Goal: Find contact information: Find contact information

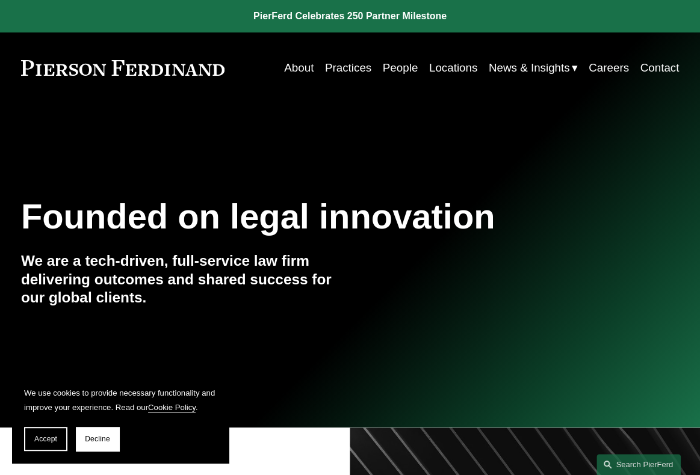
click at [404, 66] on link "People" at bounding box center [400, 68] width 35 height 23
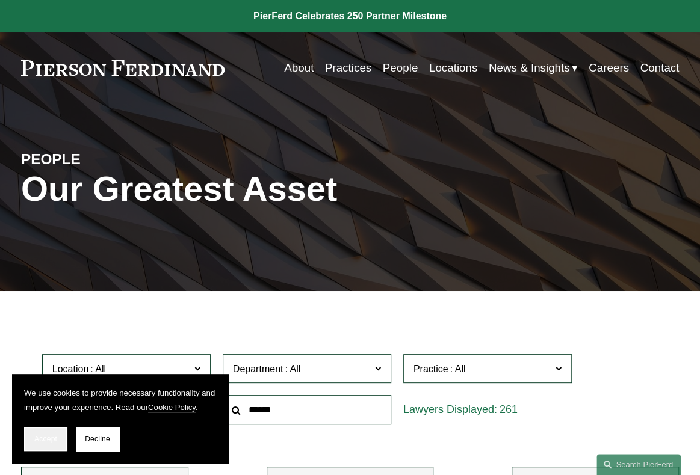
click at [42, 447] on button "Accept" at bounding box center [45, 439] width 43 height 24
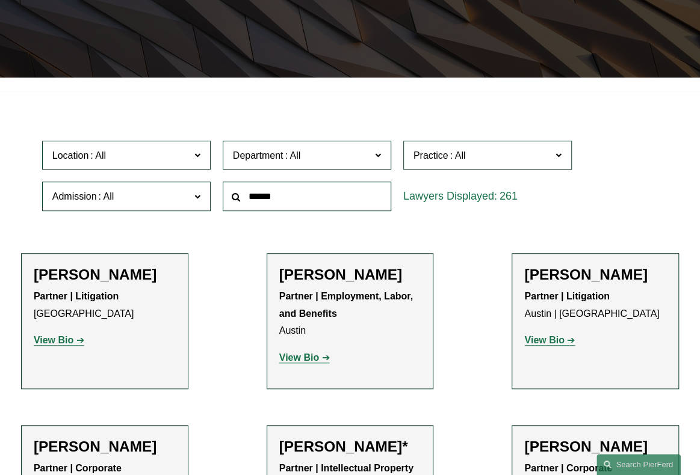
scroll to position [210, 0]
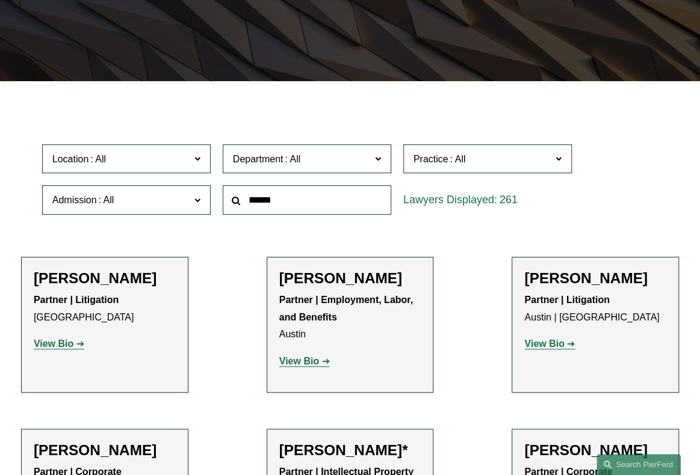
click at [155, 202] on span "Admission" at bounding box center [121, 200] width 138 height 16
click at [297, 164] on span at bounding box center [292, 159] width 19 height 10
click at [316, 162] on span "Department" at bounding box center [302, 159] width 138 height 16
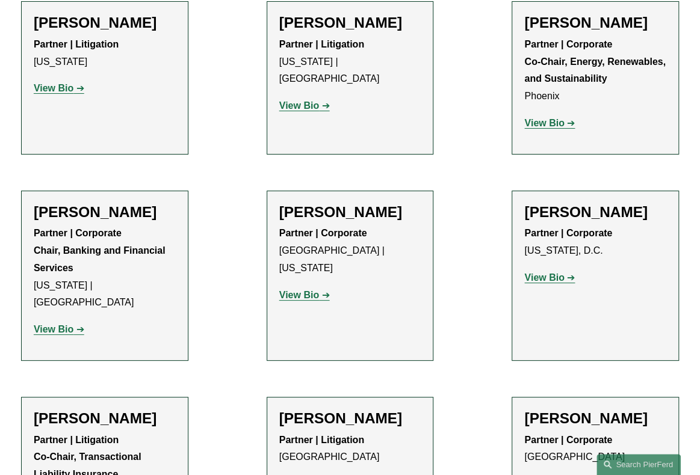
scroll to position [4147, 0]
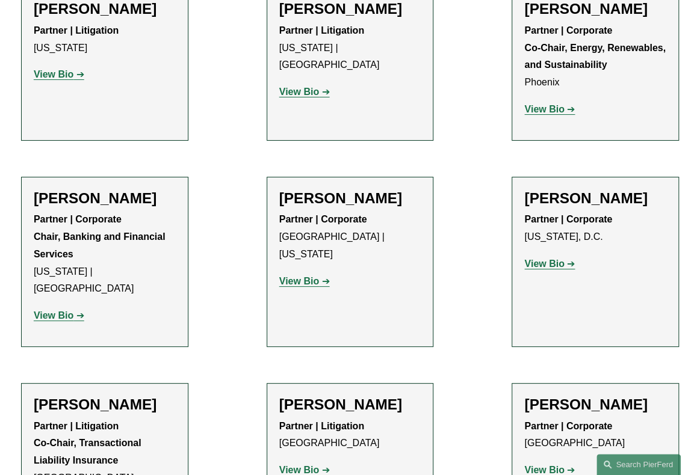
click at [545, 465] on strong "View Bio" at bounding box center [544, 470] width 40 height 10
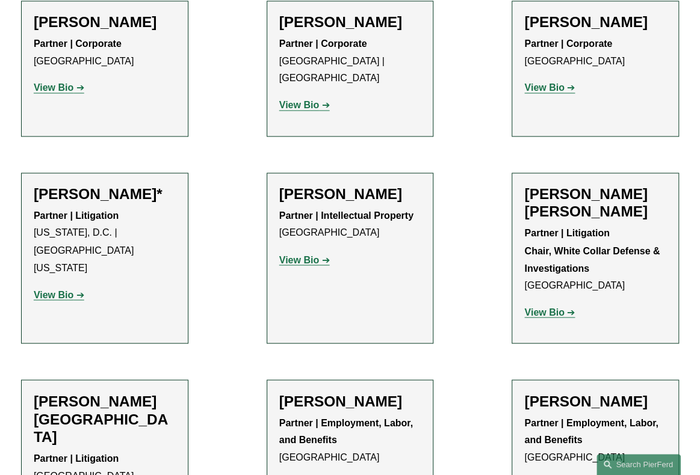
scroll to position [7137, 0]
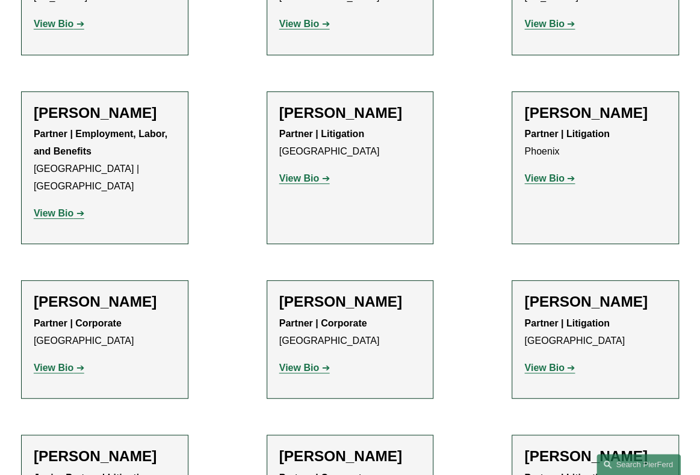
scroll to position [0, 0]
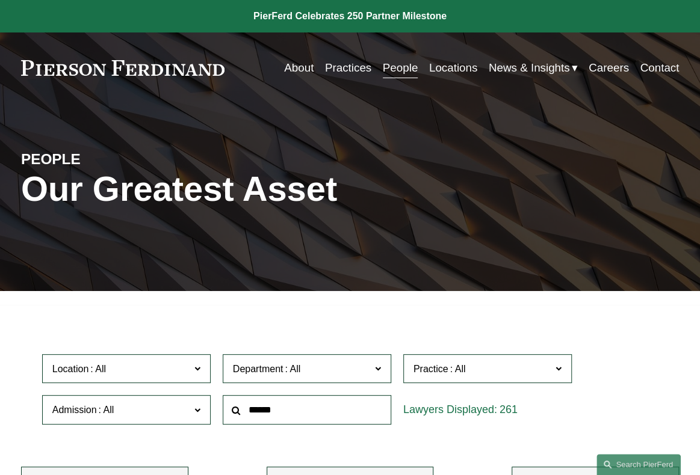
click at [349, 405] on input "text" at bounding box center [307, 409] width 168 height 29
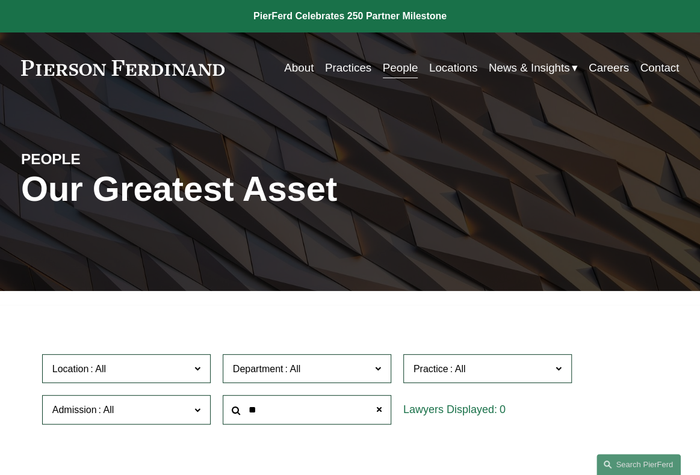
type input "*"
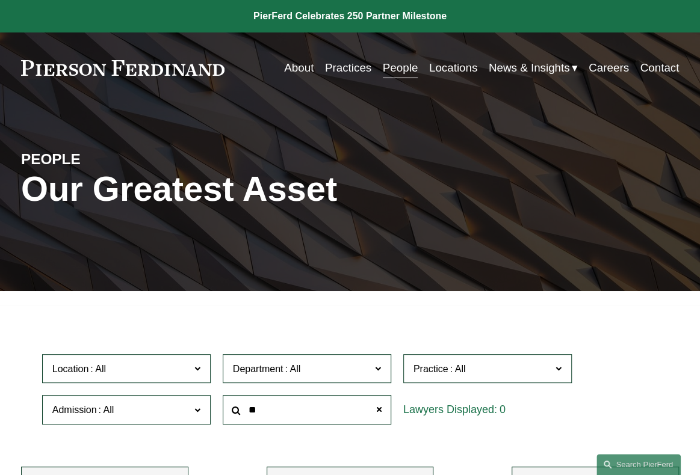
type input "*"
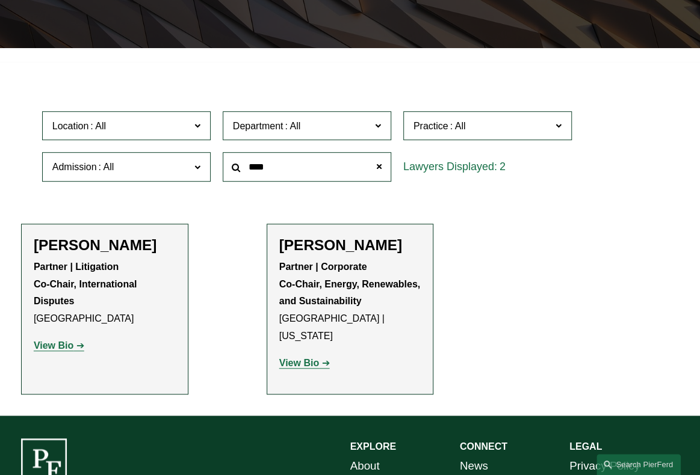
scroll to position [245, 0]
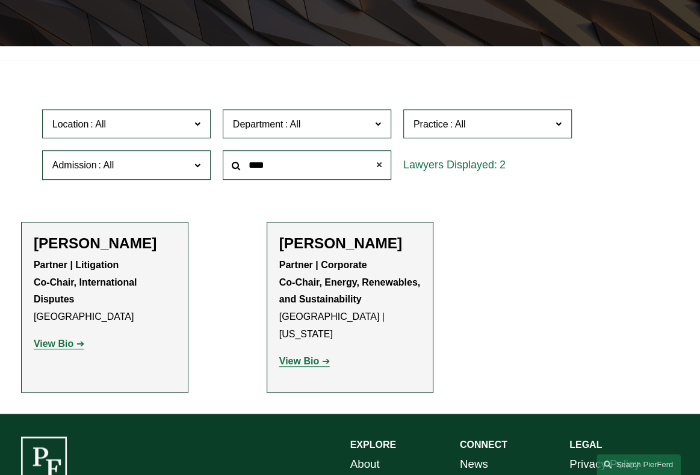
type input "****"
click at [377, 167] on span at bounding box center [379, 165] width 24 height 24
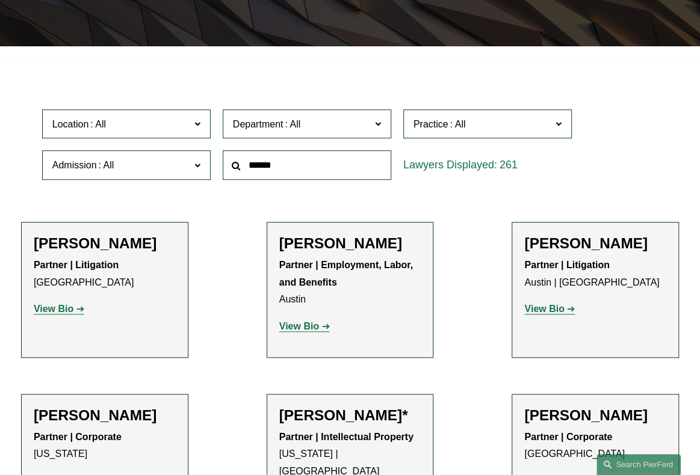
scroll to position [0, 0]
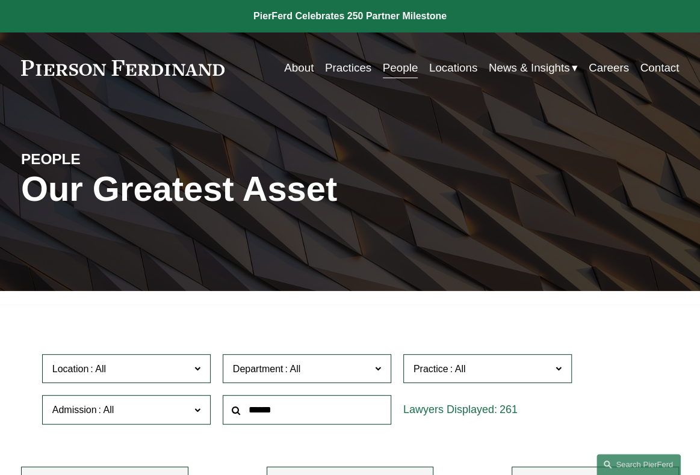
click at [341, 69] on link "Practices" at bounding box center [348, 68] width 46 height 23
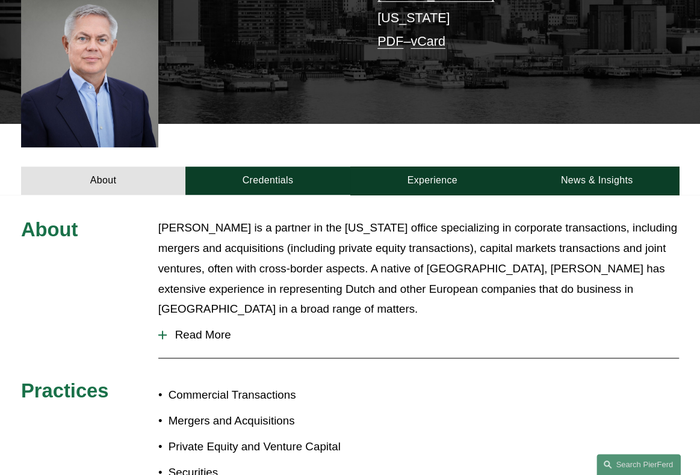
scroll to position [290, 0]
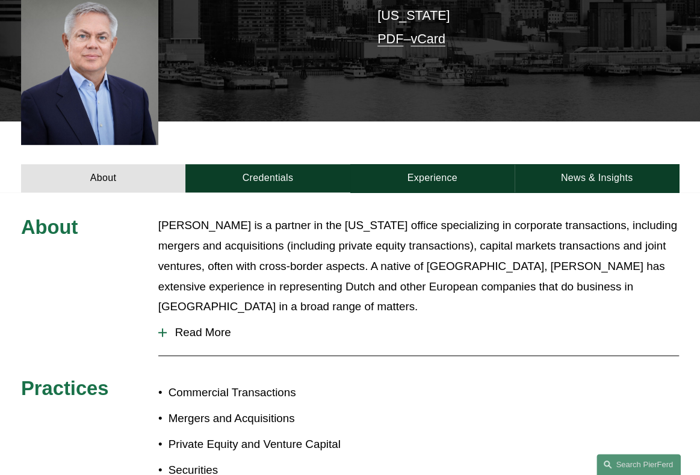
click at [175, 339] on span "Read More" at bounding box center [423, 332] width 513 height 13
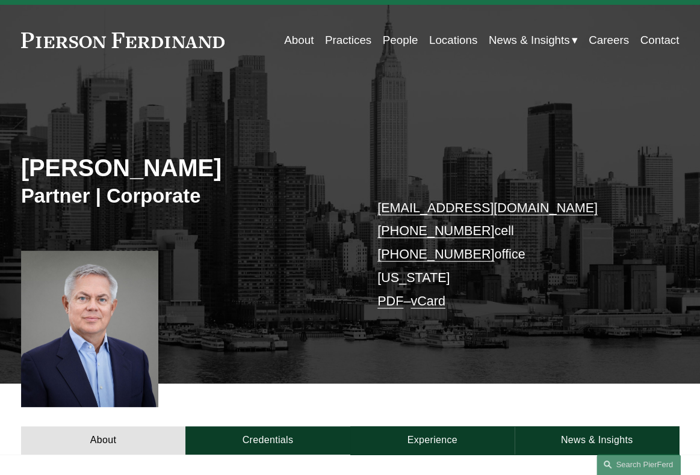
scroll to position [27, 0]
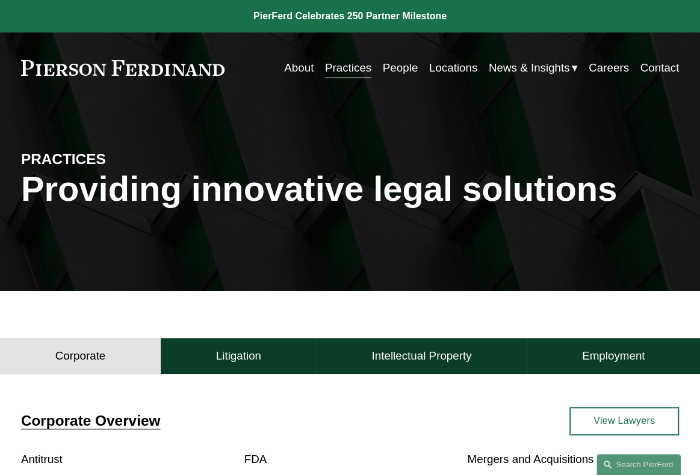
click at [294, 69] on link "About" at bounding box center [298, 68] width 29 height 23
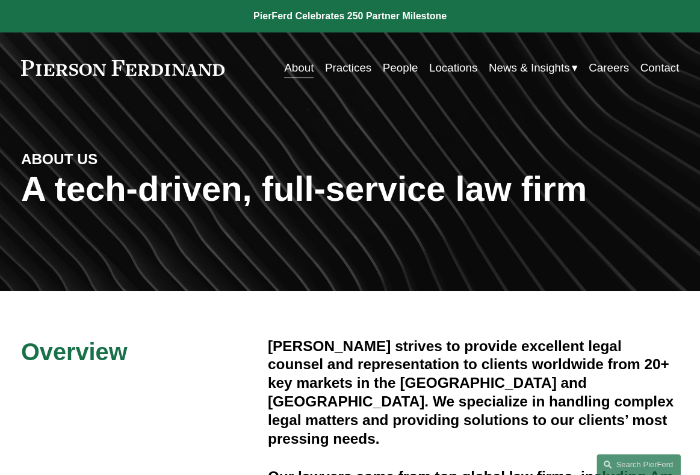
click at [403, 68] on link "People" at bounding box center [400, 68] width 35 height 23
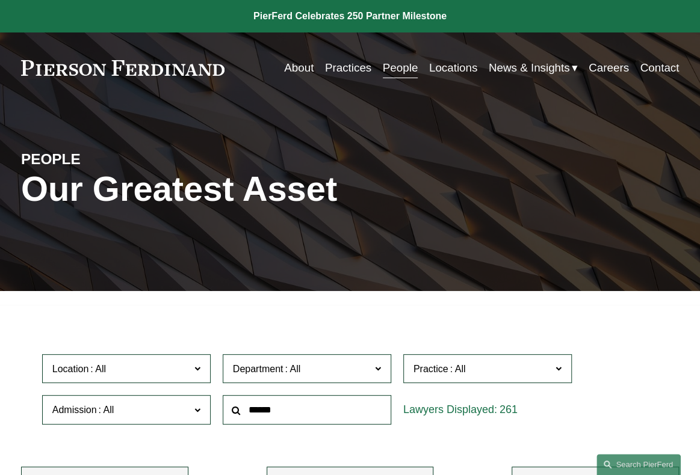
click at [143, 374] on span "Location" at bounding box center [121, 369] width 138 height 16
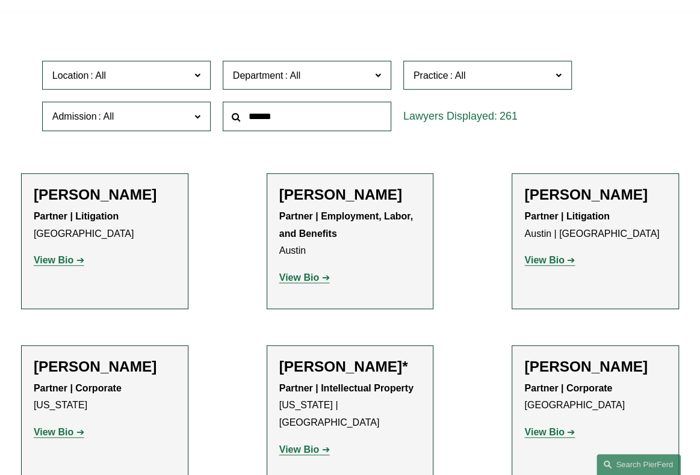
scroll to position [302, 0]
click at [0, 0] on link "[GEOGRAPHIC_DATA]" at bounding box center [0, 0] width 0 height 0
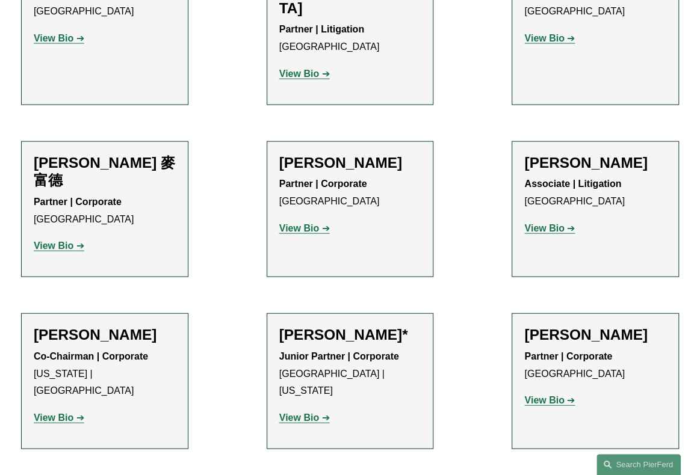
scroll to position [1108, 0]
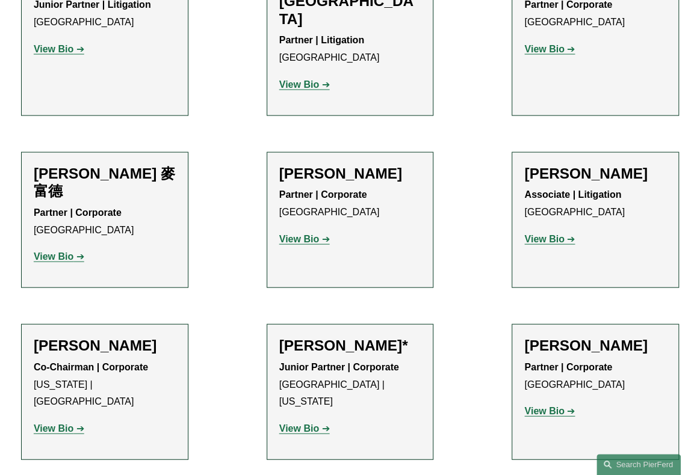
click at [72, 424] on strong "View Bio" at bounding box center [54, 429] width 40 height 10
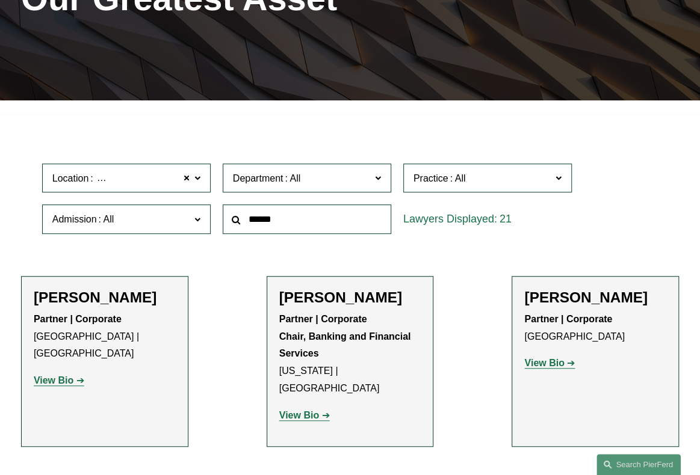
scroll to position [190, 0]
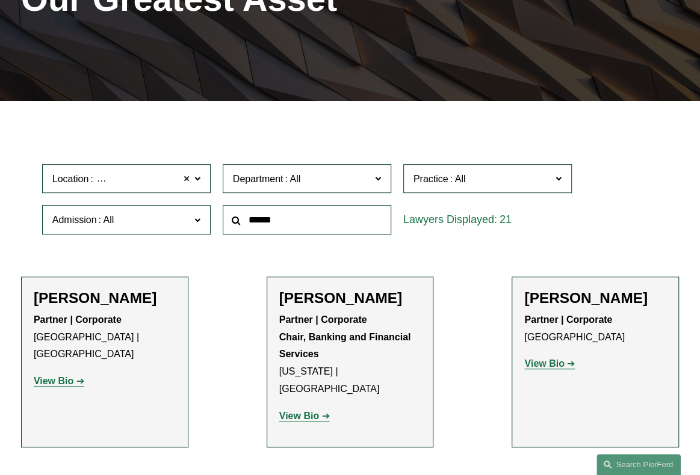
click at [190, 186] on span at bounding box center [186, 179] width 7 height 16
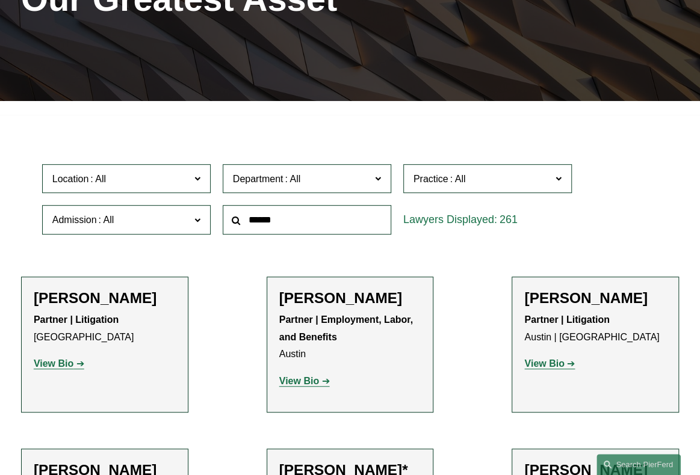
click at [301, 218] on input "text" at bounding box center [307, 219] width 168 height 29
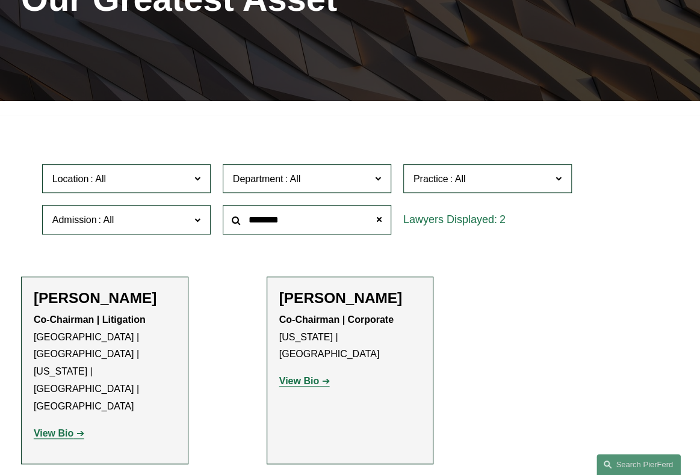
type input "********"
click at [58, 428] on strong "View Bio" at bounding box center [54, 433] width 40 height 10
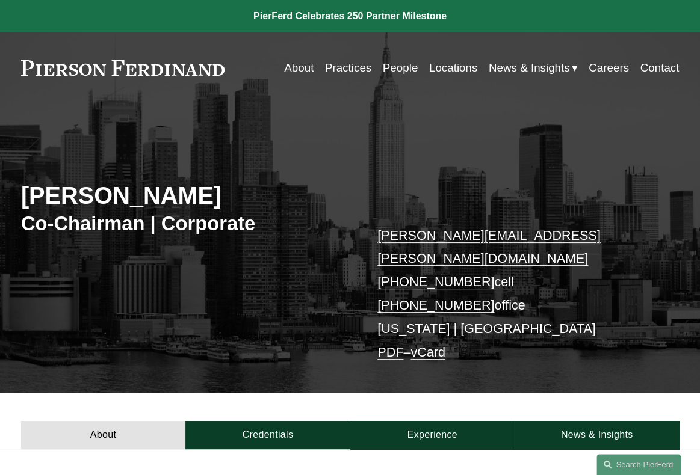
click at [667, 64] on link "Contact" at bounding box center [659, 68] width 39 height 23
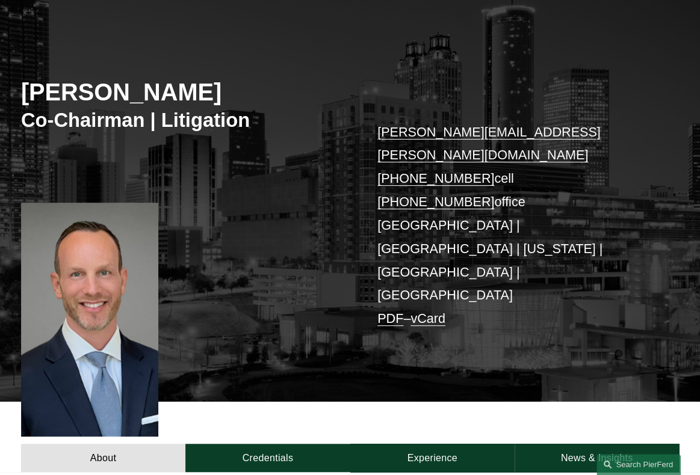
scroll to position [103, 0]
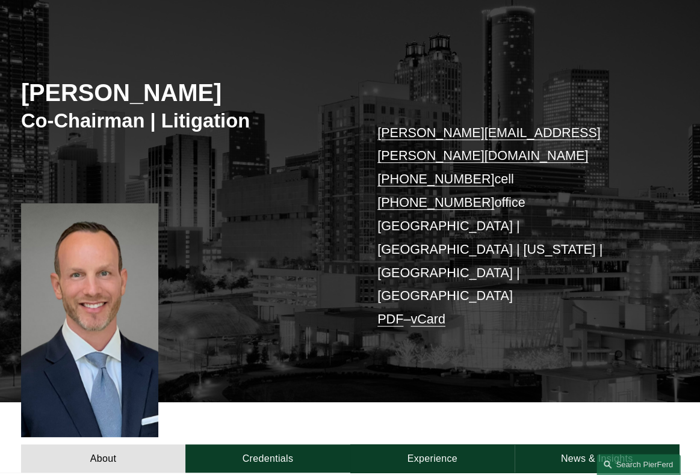
click at [427, 312] on link "vCard" at bounding box center [427, 319] width 35 height 15
click at [424, 75] on div "[PERSON_NAME] Co-Chairman | Litigation [PERSON_NAME][EMAIL_ADDRESS][PERSON_NAME…" at bounding box center [350, 212] width 700 height 381
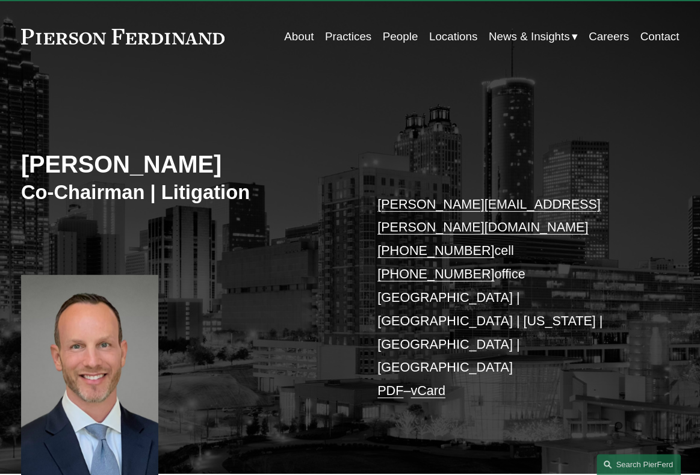
scroll to position [0, 0]
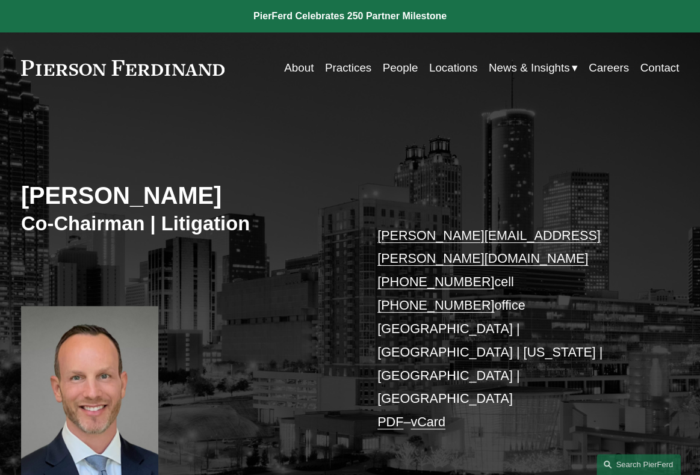
drag, startPoint x: 226, startPoint y: 193, endPoint x: 23, endPoint y: 198, distance: 203.4
click at [23, 198] on h2 "[PERSON_NAME]" at bounding box center [185, 195] width 329 height 29
copy h2 "[PERSON_NAME]"
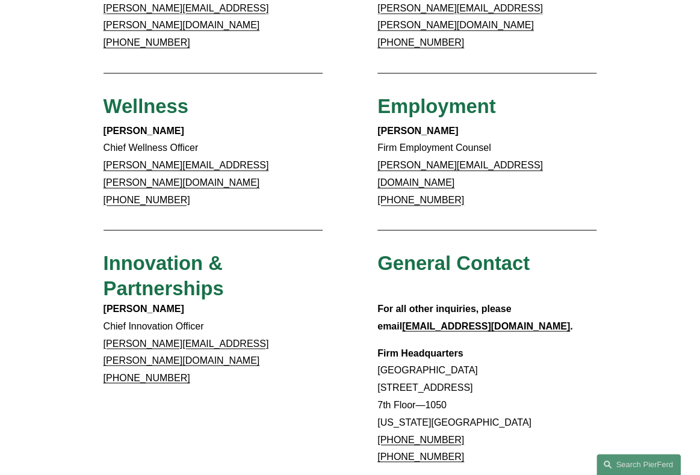
scroll to position [787, 0]
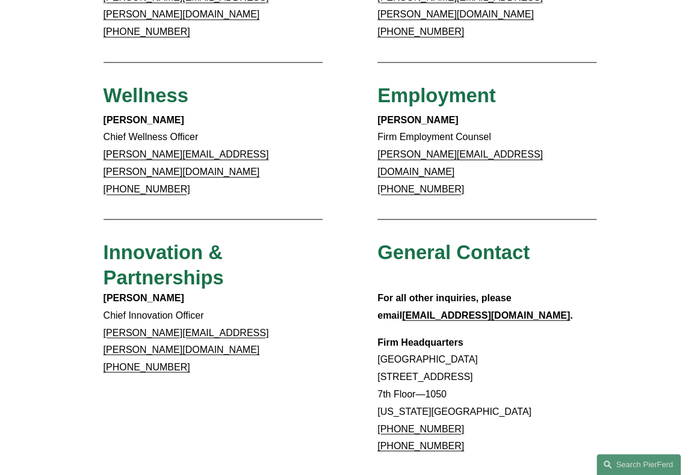
drag, startPoint x: 377, startPoint y: 317, endPoint x: 458, endPoint y: 314, distance: 81.3
click at [458, 334] on p "Firm Headquarters Rockefeller Center 1270 Avenue of the Americas 7th Floor—1050…" at bounding box center [486, 395] width 219 height 122
drag, startPoint x: 509, startPoint y: 331, endPoint x: 377, endPoint y: 330, distance: 132.4
copy p "1270 Avenue of the Americas"
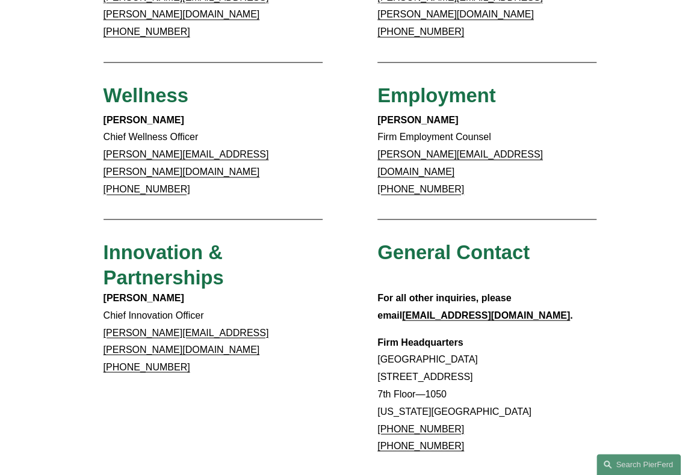
copy p "1270 Avenue of the Americas"
click at [533, 334] on p "Firm Headquarters Rockefeller Center 1270 Avenue of the Americas 7th Floor—1050…" at bounding box center [486, 395] width 219 height 122
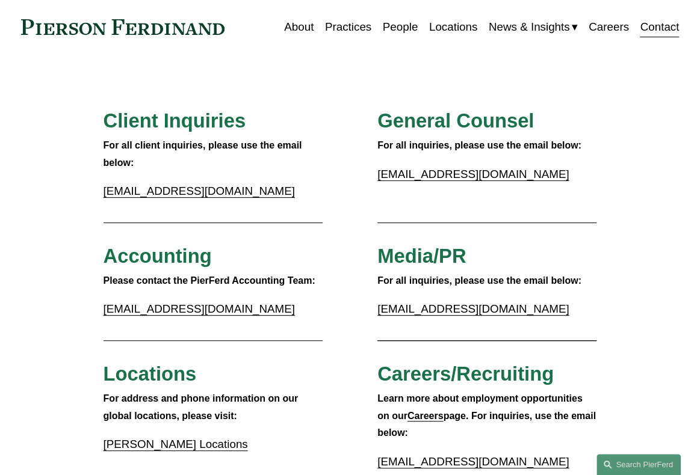
scroll to position [0, 0]
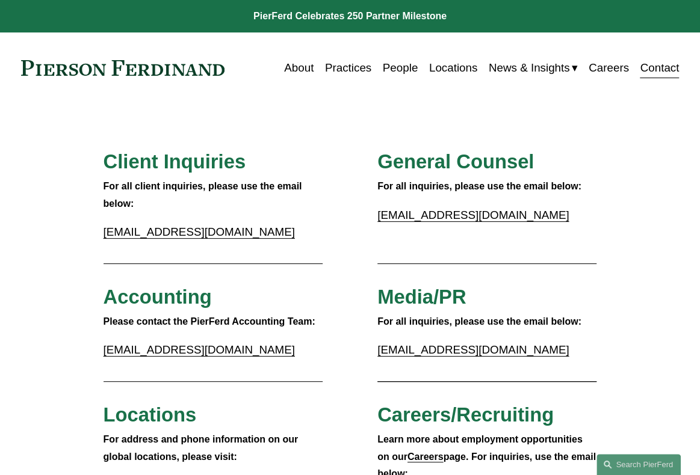
click at [300, 67] on link "About" at bounding box center [298, 68] width 29 height 23
